Goal: Find specific page/section: Find specific page/section

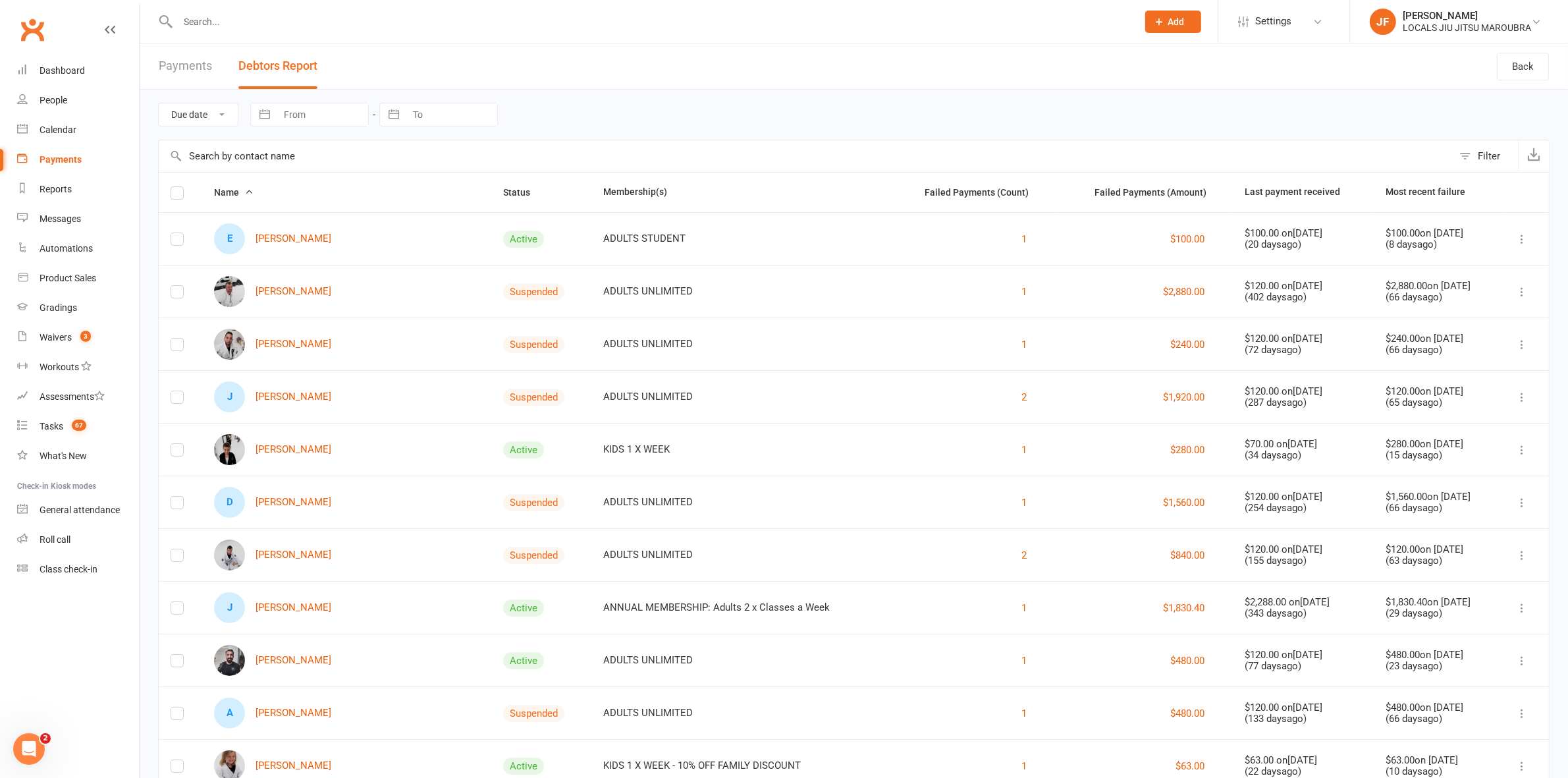
click at [460, 23] on input "text" at bounding box center [651, 22] width 954 height 18
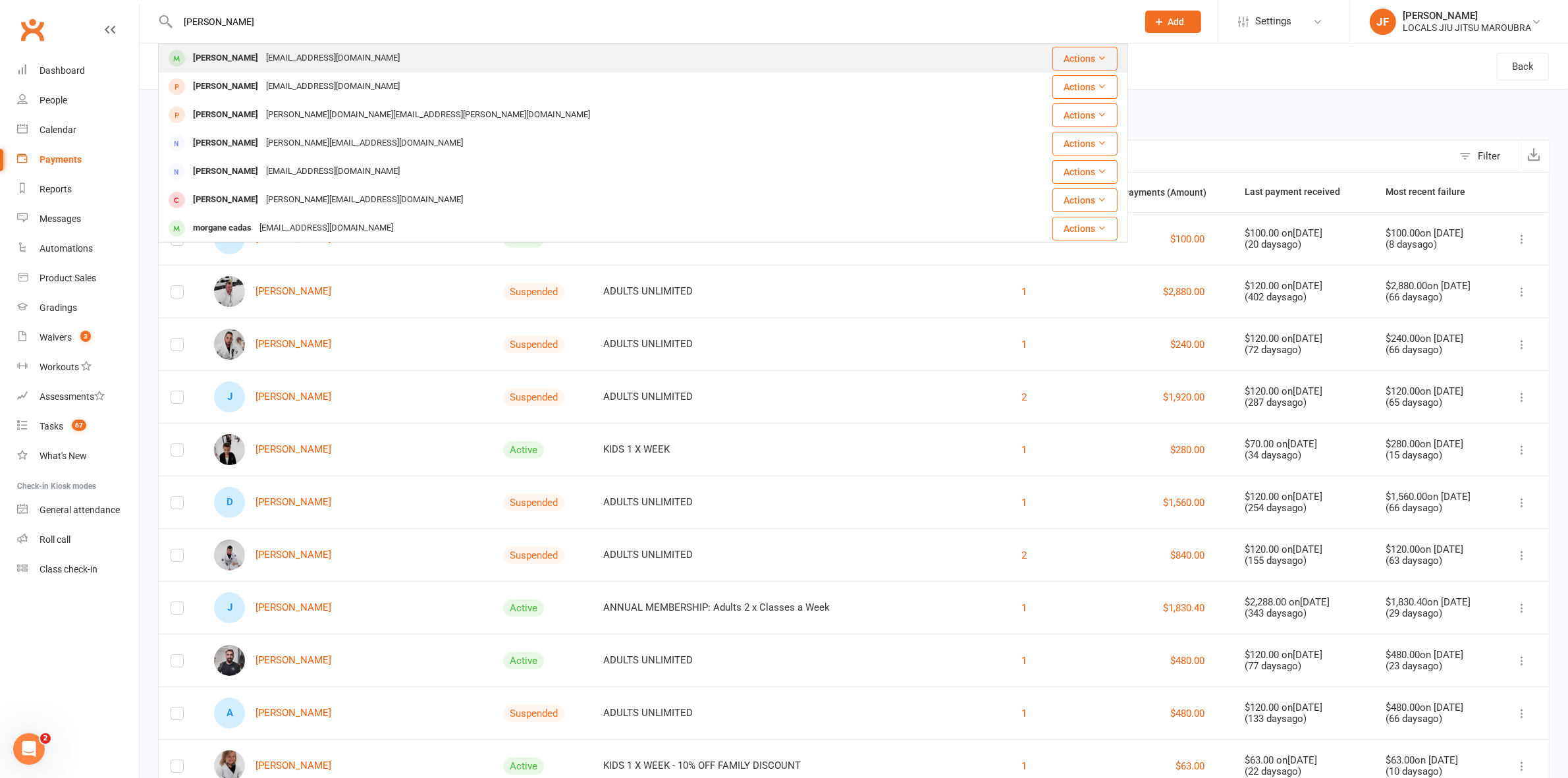
type input "[PERSON_NAME]"
click at [204, 51] on div "[PERSON_NAME]" at bounding box center [225, 58] width 73 height 19
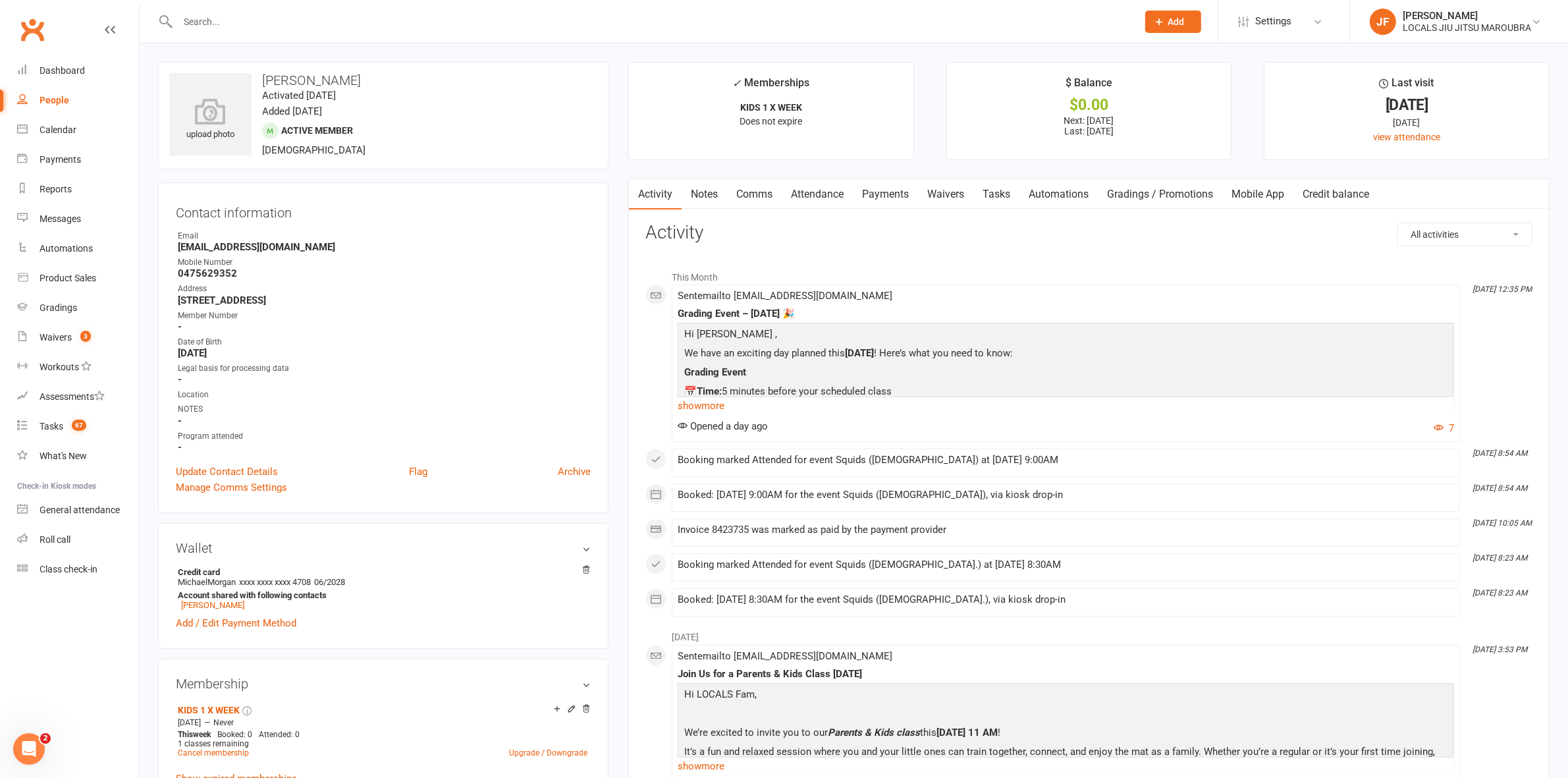
click at [973, 196] on link "Waivers" at bounding box center [945, 194] width 55 height 31
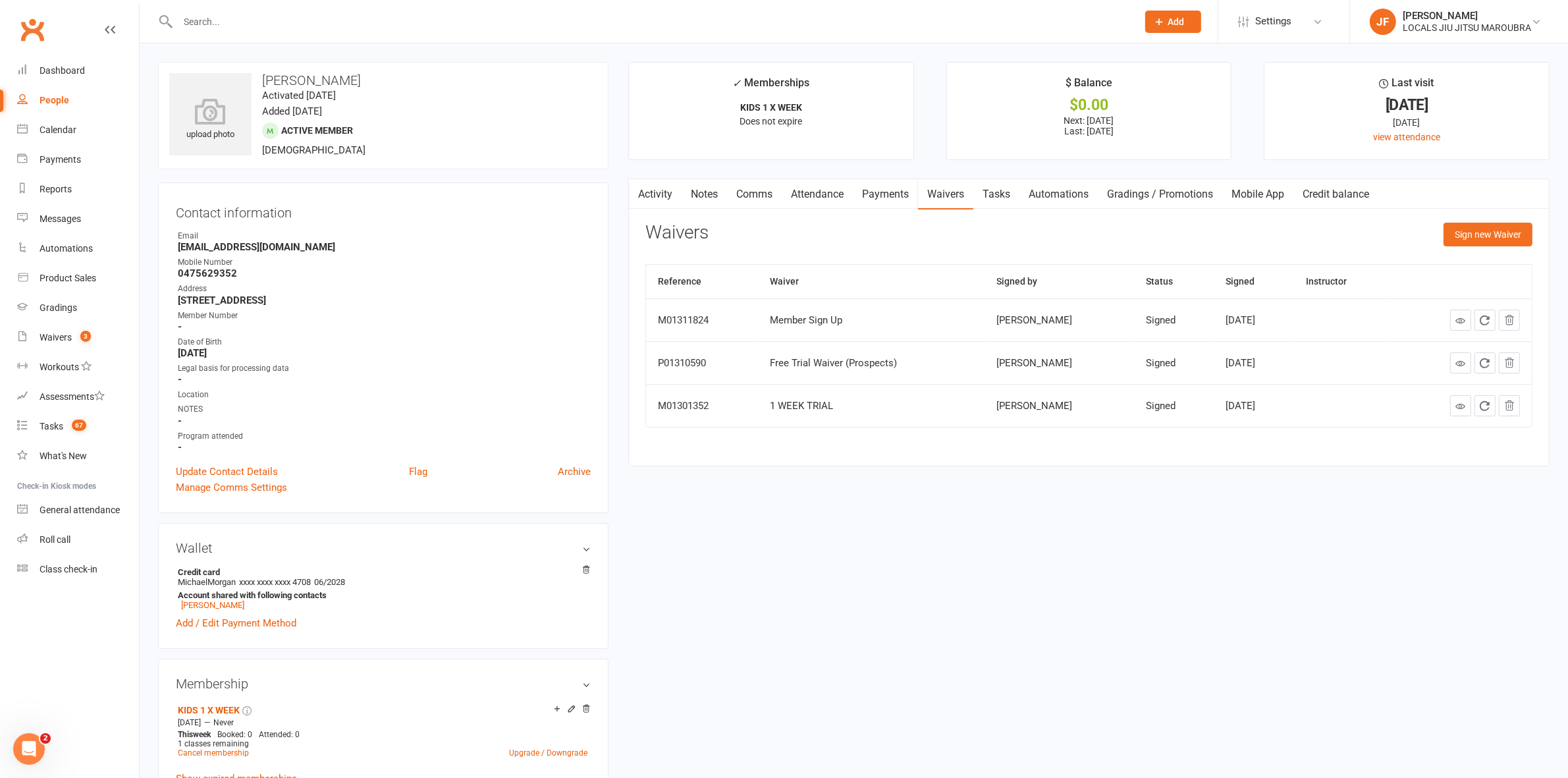
click at [1154, 203] on link "Gradings / Promotions" at bounding box center [1159, 194] width 124 height 31
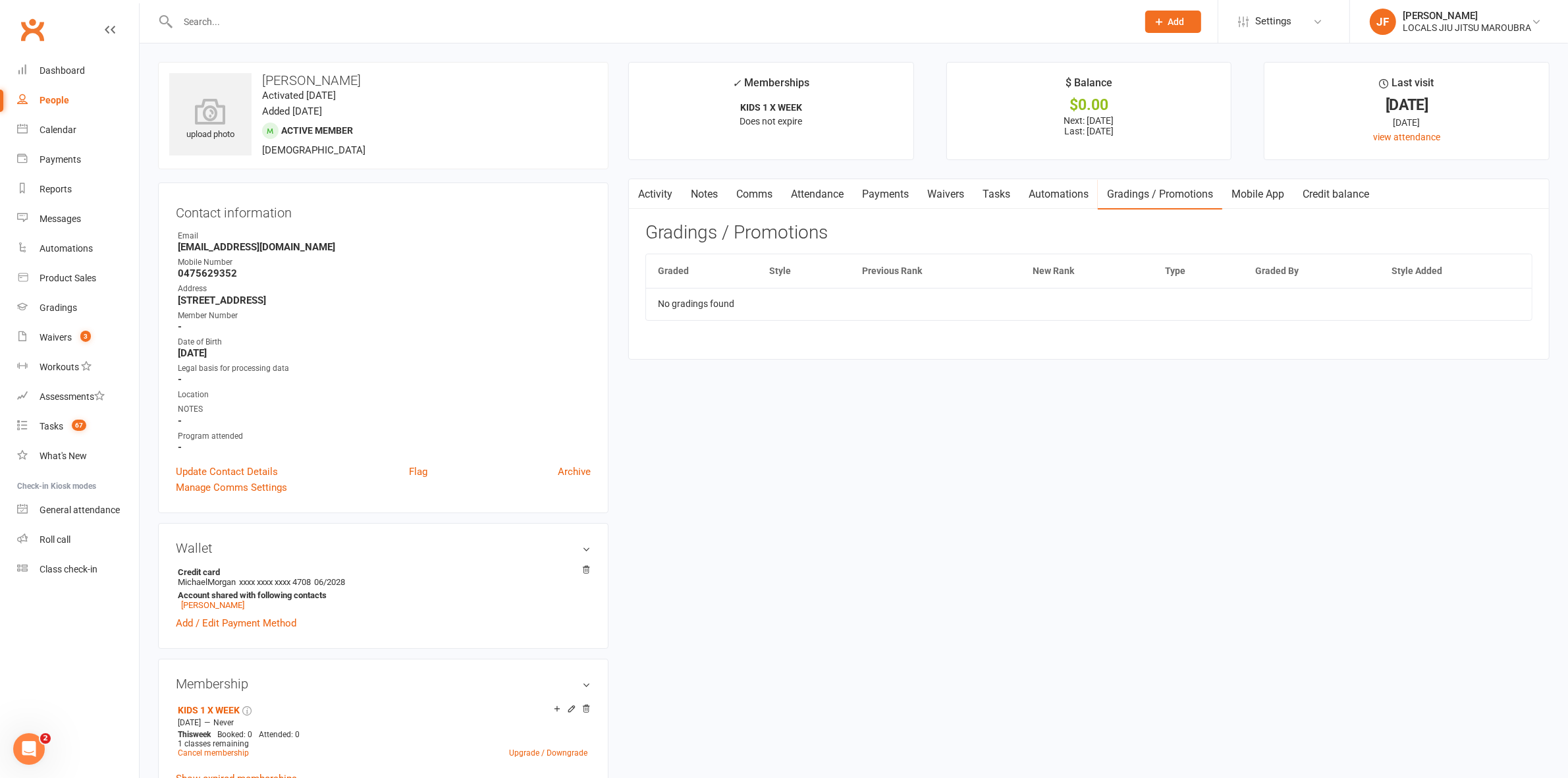
click at [676, 185] on link "Activity" at bounding box center [655, 194] width 53 height 31
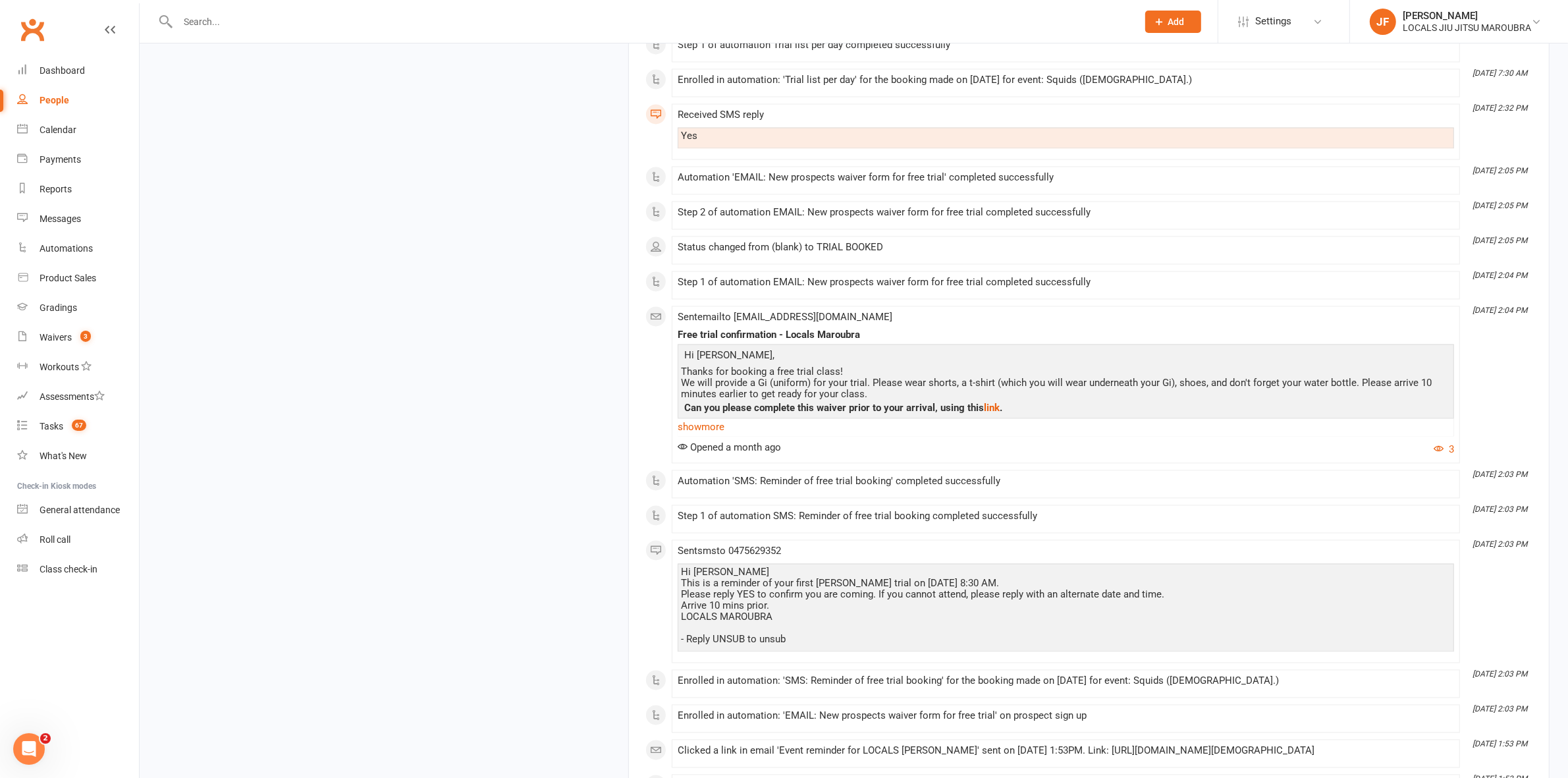
scroll to position [2860, 0]
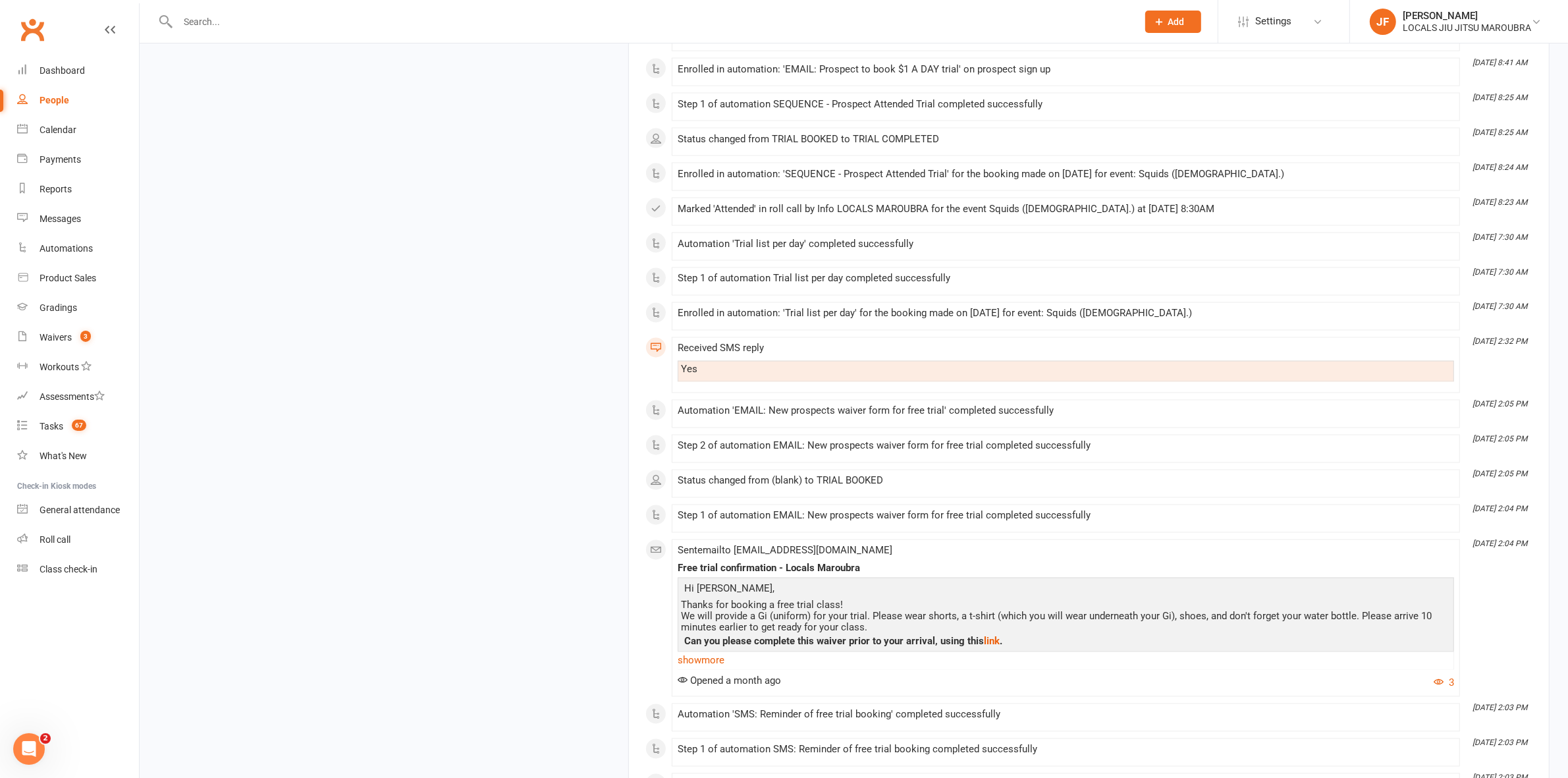
click at [455, 15] on input "text" at bounding box center [651, 22] width 954 height 18
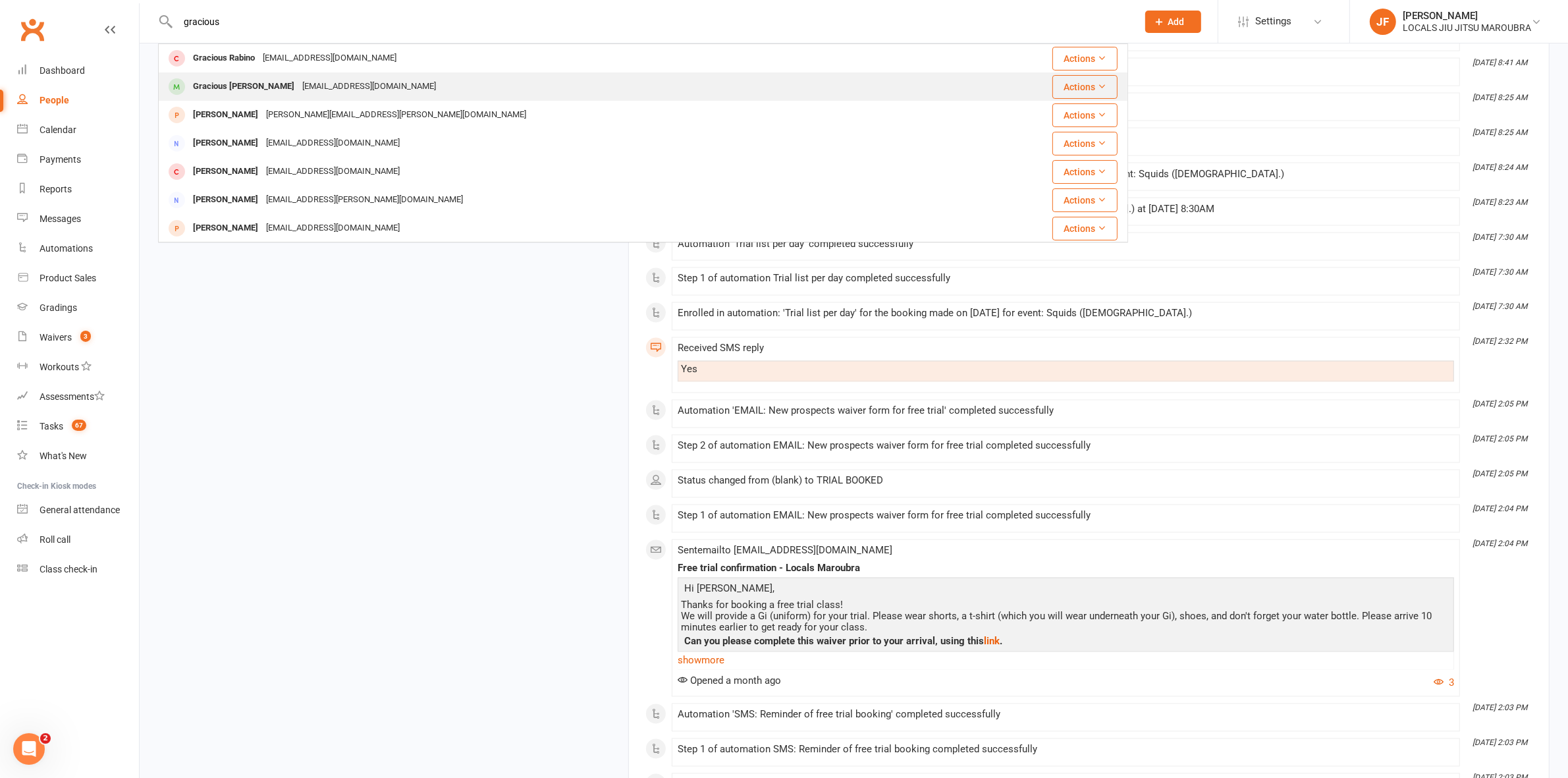
type input "gracious"
click at [305, 86] on div "[EMAIL_ADDRESS][DOMAIN_NAME]" at bounding box center [368, 86] width 141 height 19
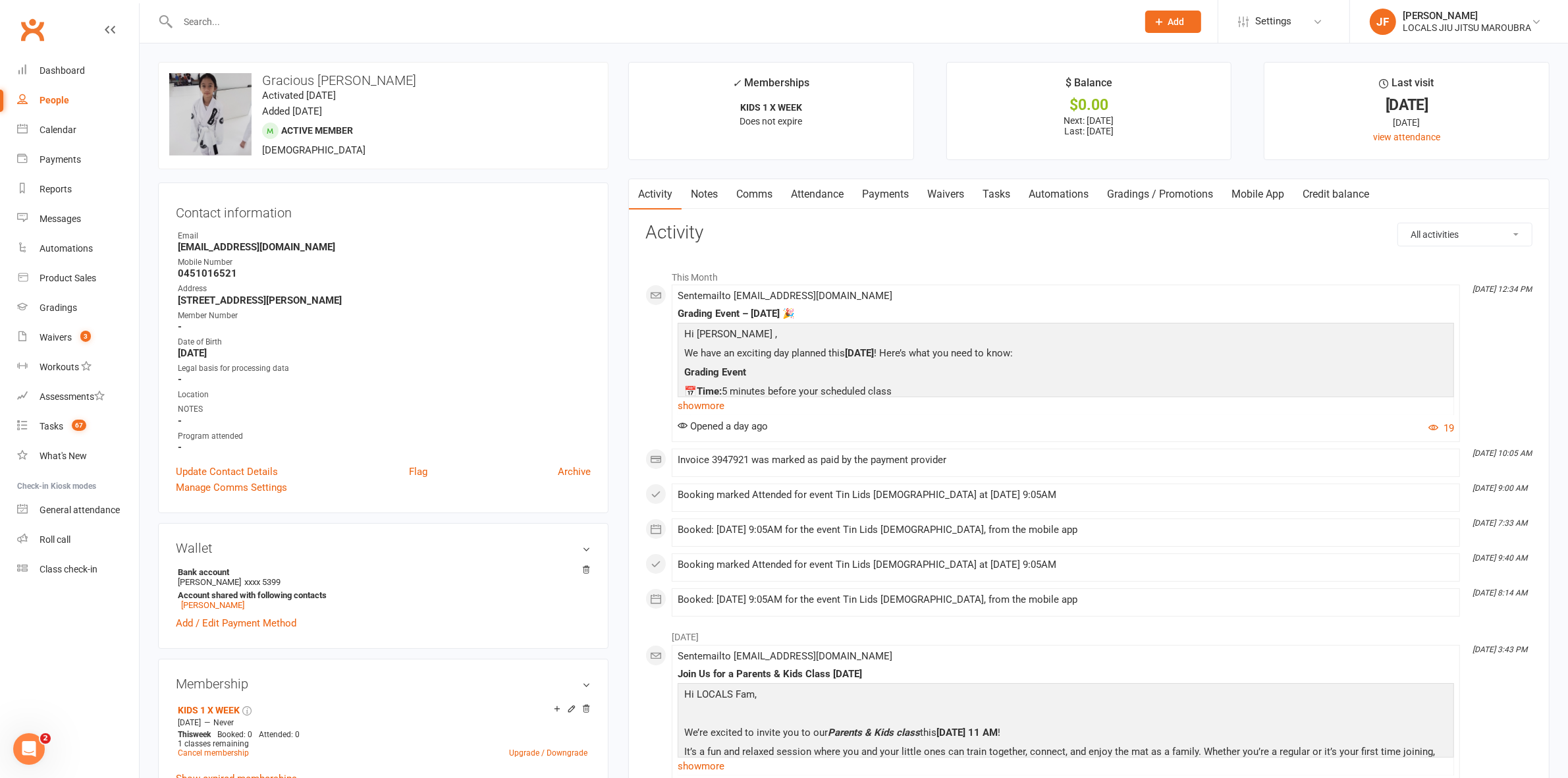
click at [1172, 194] on link "Gradings / Promotions" at bounding box center [1159, 194] width 124 height 31
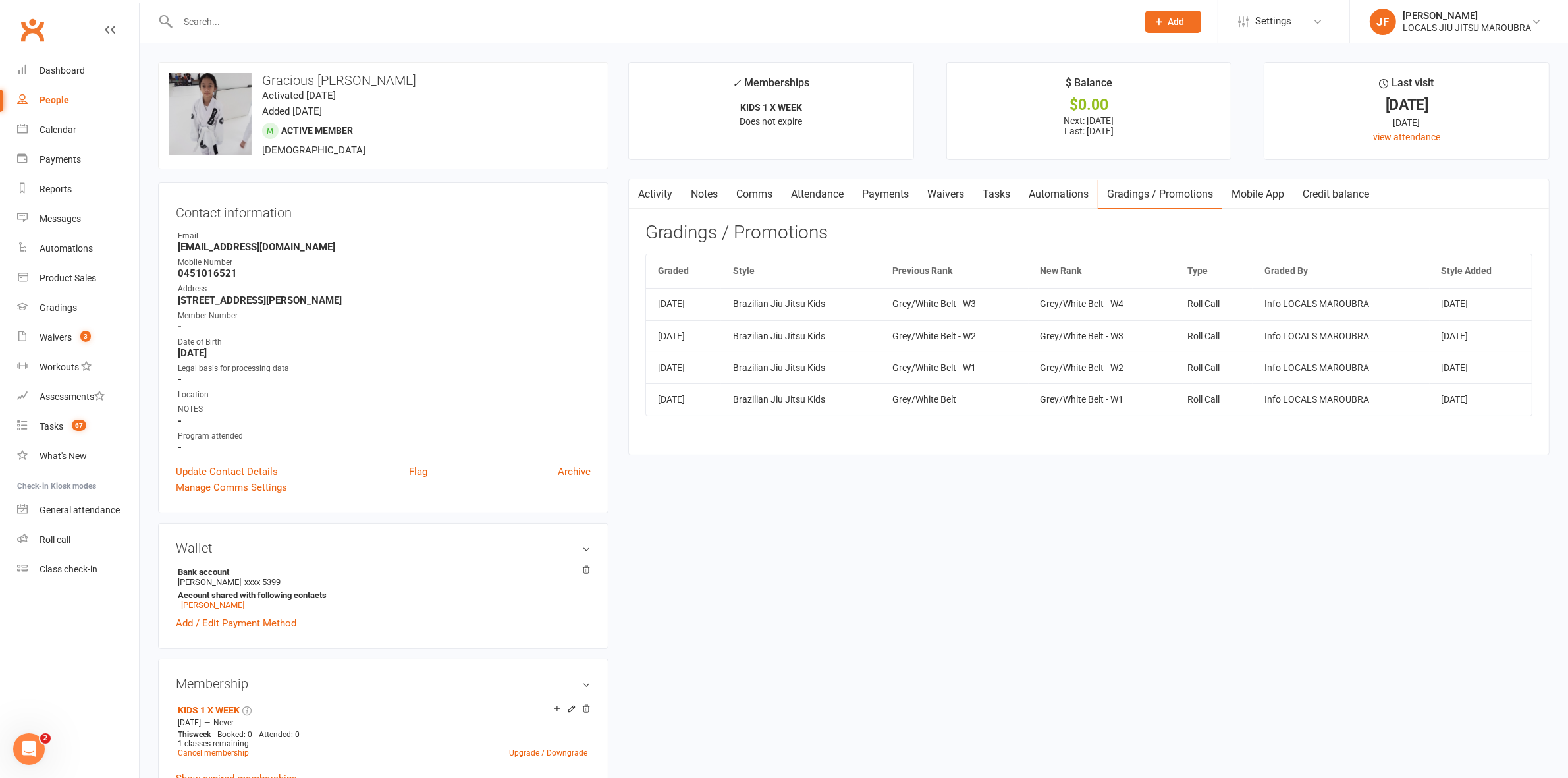
click at [651, 190] on link "Activity" at bounding box center [655, 194] width 53 height 31
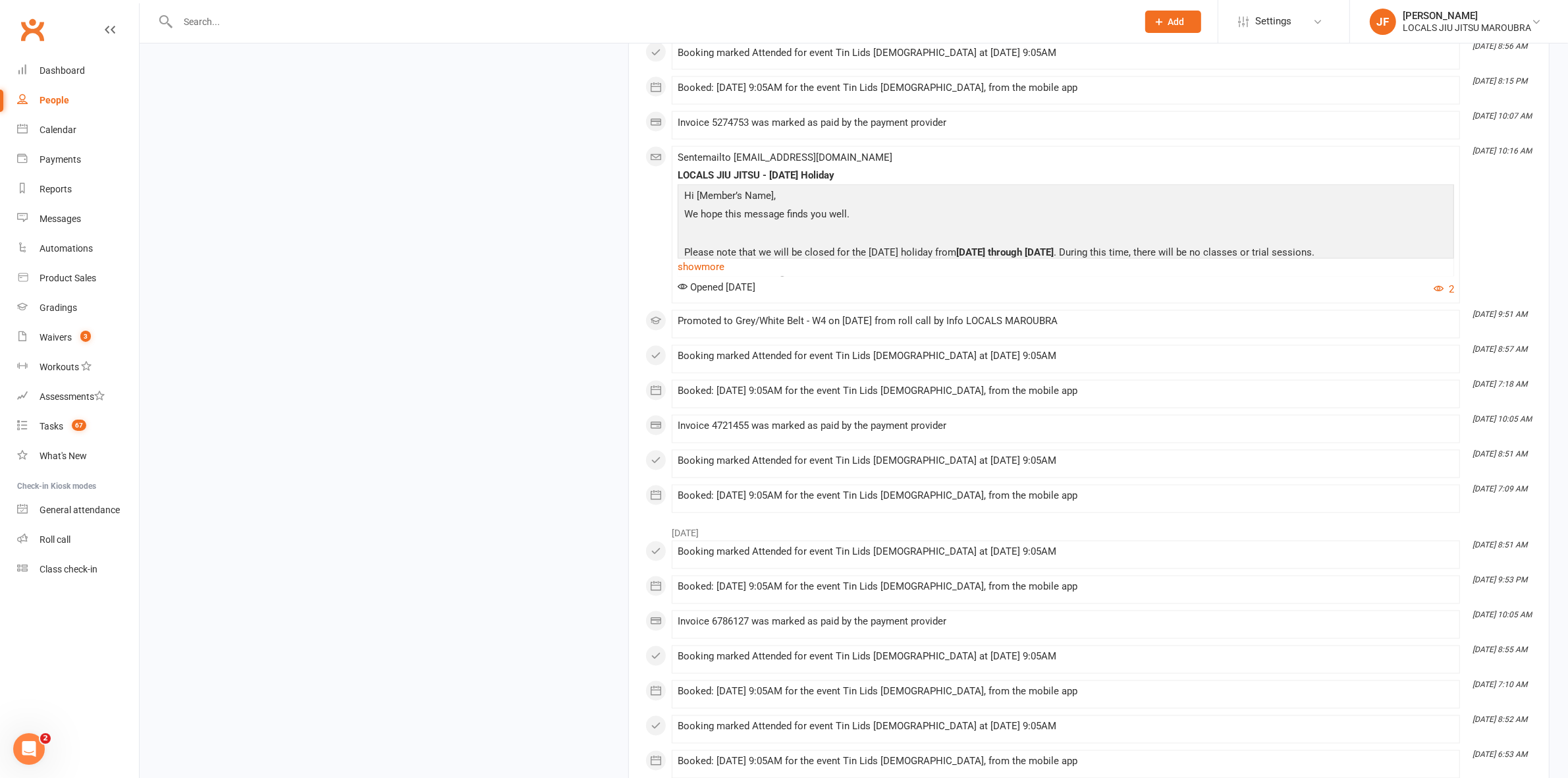
scroll to position [2908, 0]
